Goal: Information Seeking & Learning: Understand process/instructions

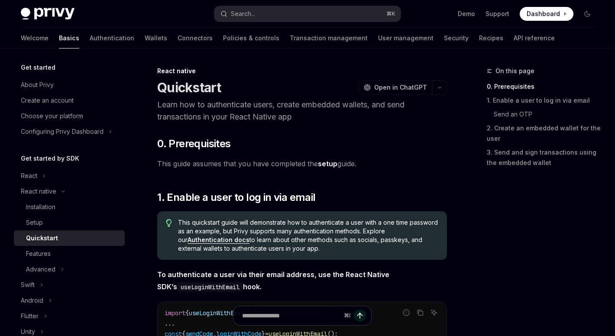
click at [280, 118] on p "Learn how to authenticate users, create embedded wallets, and send transactions…" at bounding box center [302, 111] width 290 height 24
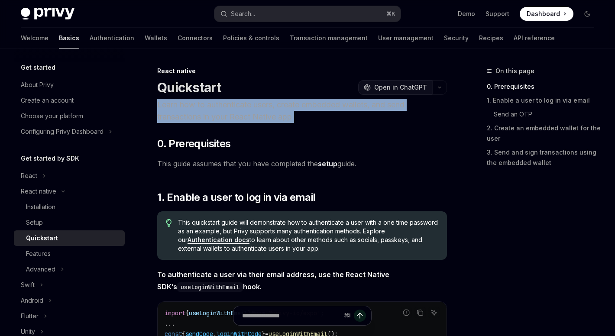
click at [400, 88] on span "Open in ChatGPT" at bounding box center [400, 87] width 53 height 9
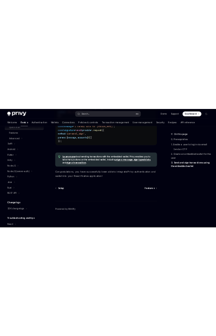
scroll to position [1290, 0]
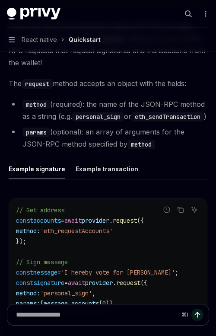
click at [132, 122] on code "eth_sendTransaction" at bounding box center [168, 117] width 73 height 10
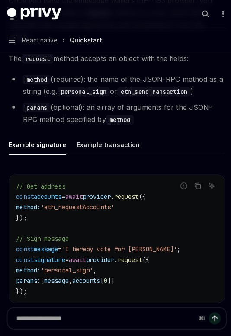
type textarea "*"
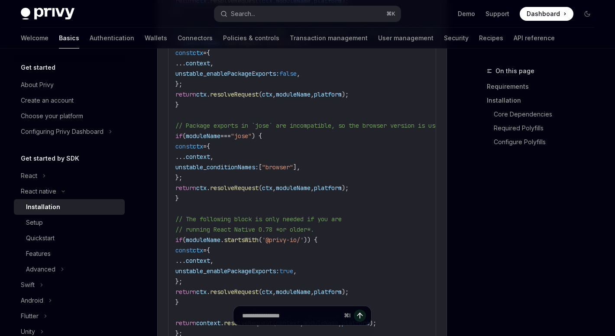
scroll to position [1241, 0]
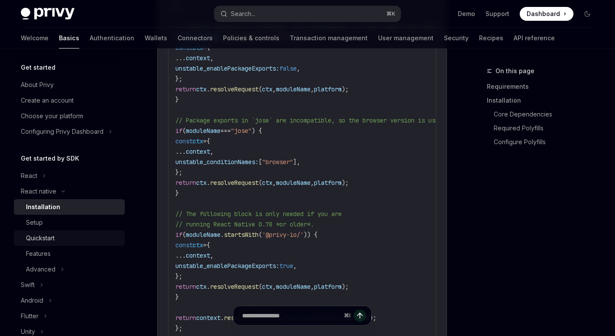
click at [93, 234] on div "Quickstart" at bounding box center [72, 238] width 93 height 10
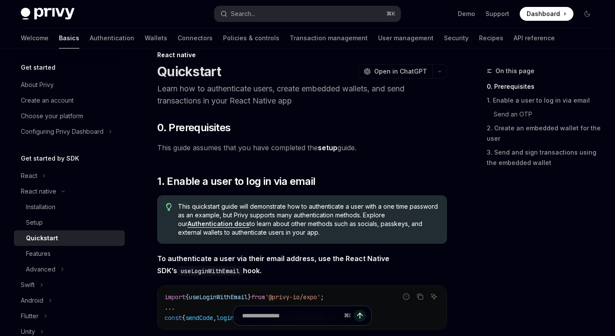
scroll to position [17, 0]
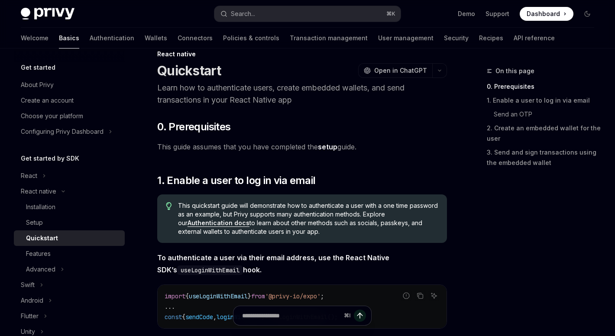
click at [332, 148] on link "setup" at bounding box center [327, 146] width 19 height 9
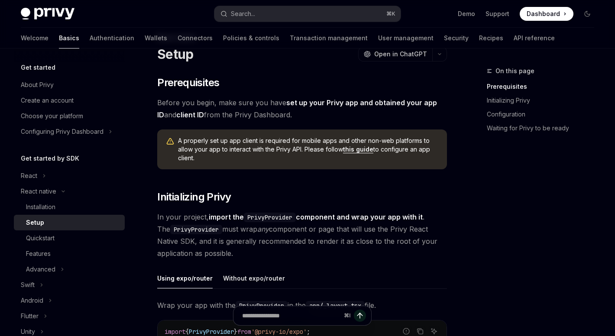
scroll to position [34, 0]
click at [261, 147] on span "A properly set up app client is required for mobile apps and other non-web plat…" at bounding box center [308, 149] width 260 height 26
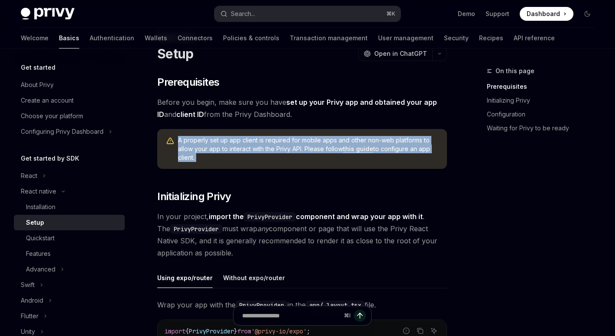
click at [335, 161] on span "A properly set up app client is required for mobile apps and other non-web plat…" at bounding box center [308, 149] width 260 height 26
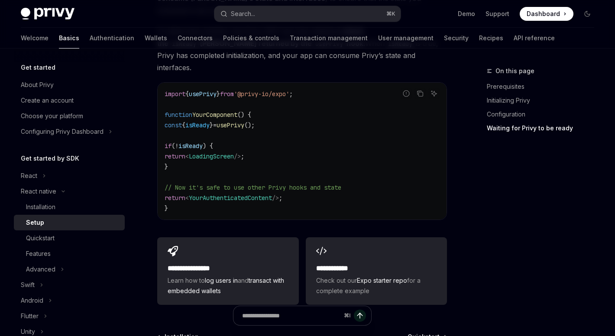
scroll to position [882, 0]
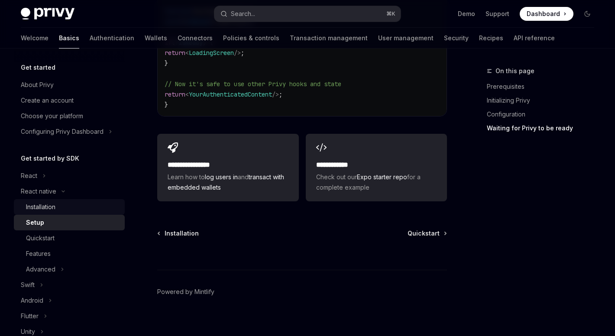
click at [94, 204] on div "Installation" at bounding box center [72, 207] width 93 height 10
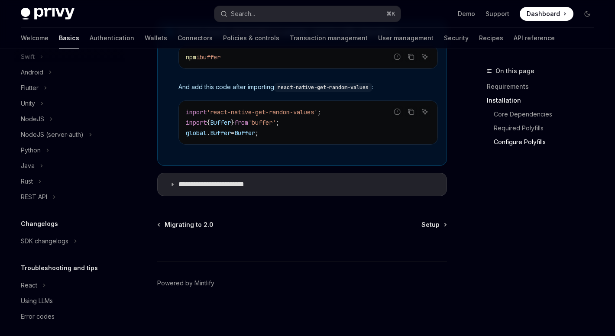
scroll to position [234, 0]
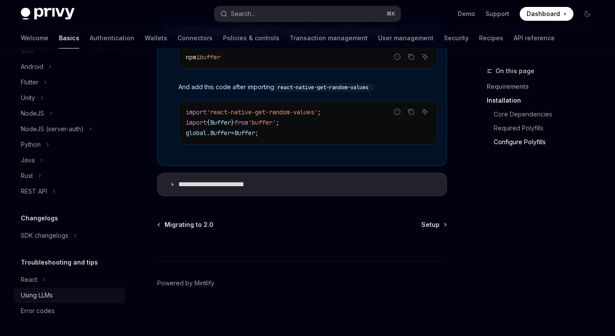
click at [46, 296] on div "Using LLMs" at bounding box center [37, 295] width 32 height 10
type textarea "*"
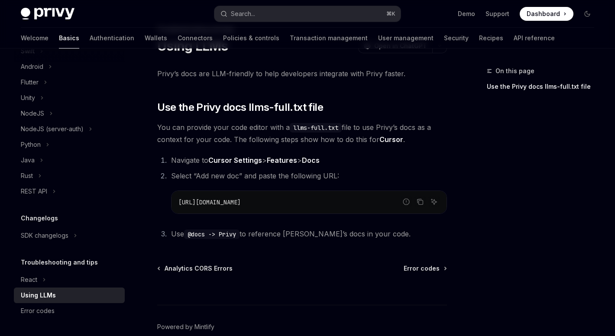
scroll to position [43, 0]
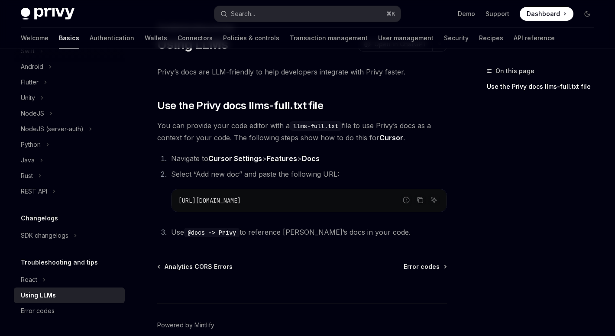
click at [241, 201] on span "https://docs.privy.io/llms-full.txt" at bounding box center [209, 201] width 62 height 8
copy ol "https://docs.privy.io/llms-full.txt"
